Goal: Task Accomplishment & Management: Complete application form

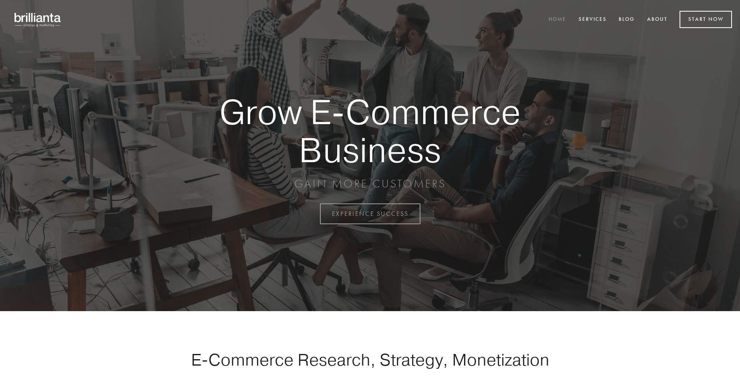
scroll to position [2099, 0]
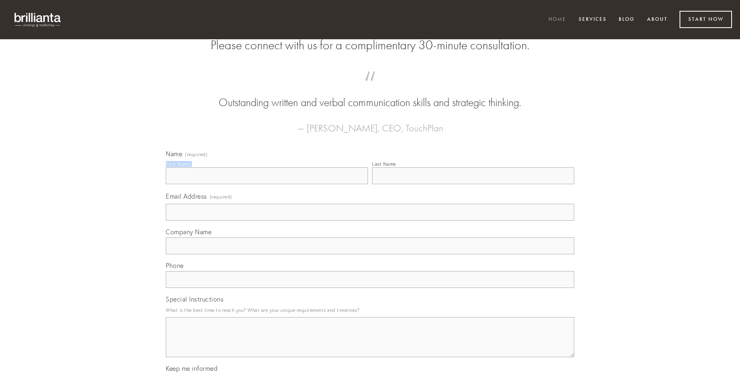
type input "[PERSON_NAME]"
click at [473, 184] on input "Last Name" at bounding box center [473, 175] width 202 height 17
type input "[PERSON_NAME]"
click at [370, 221] on input "Email Address (required)" at bounding box center [370, 212] width 408 height 17
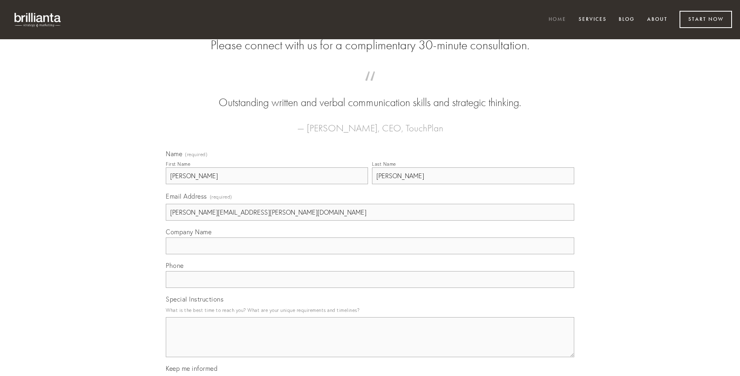
type input "[PERSON_NAME][EMAIL_ADDRESS][PERSON_NAME][DOMAIN_NAME]"
click at [370, 254] on input "Company Name" at bounding box center [370, 245] width 408 height 17
type input "corpus"
click at [370, 288] on input "text" at bounding box center [370, 279] width 408 height 17
click at [370, 344] on textarea "Special Instructions" at bounding box center [370, 337] width 408 height 40
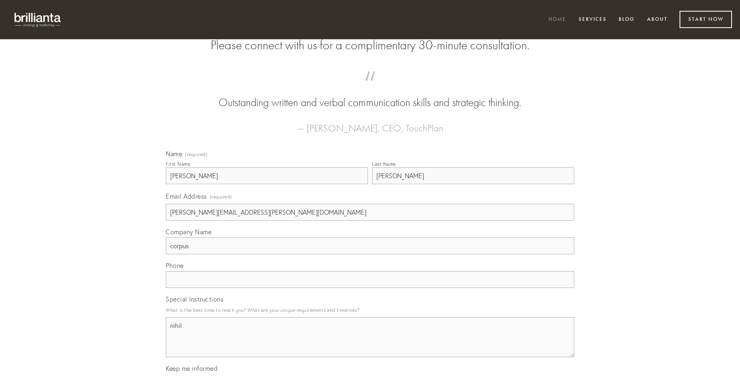
type textarea "nihil"
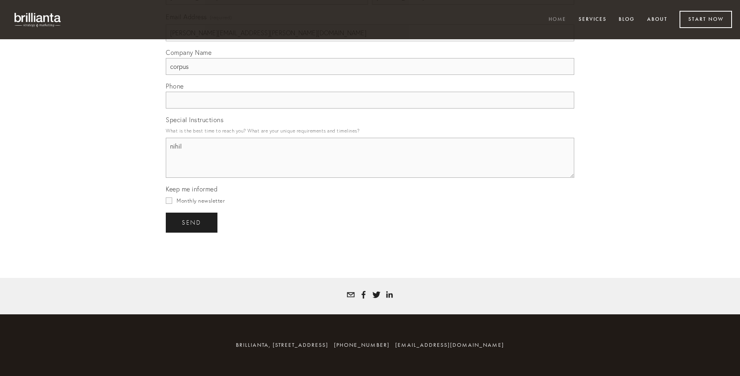
click at [192, 222] on span "send" at bounding box center [192, 222] width 20 height 7
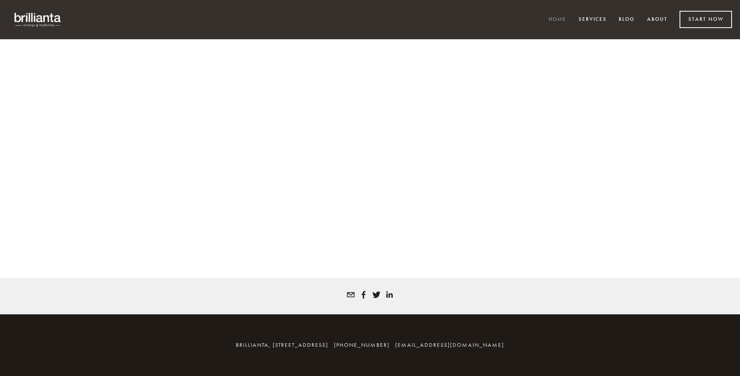
scroll to position [2089, 0]
